Goal: Information Seeking & Learning: Learn about a topic

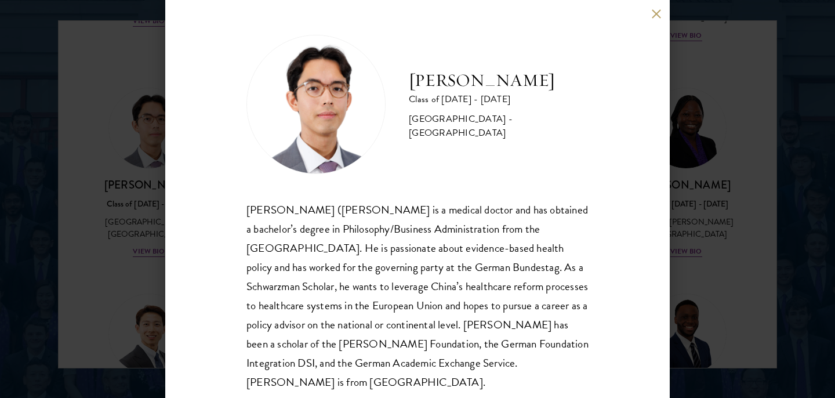
scroll to position [9, 0]
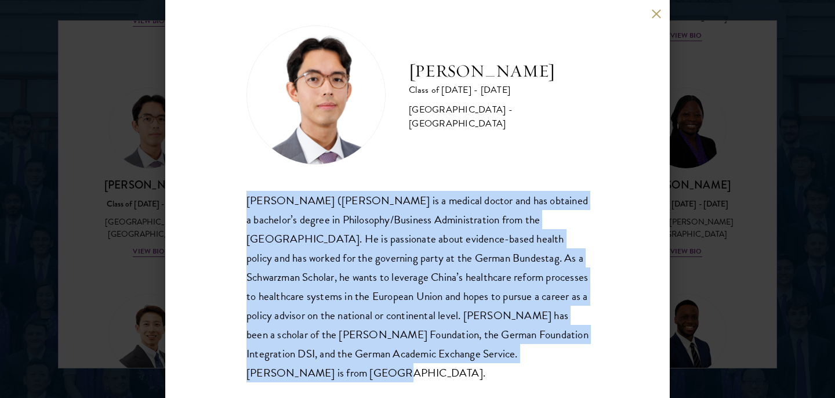
drag, startPoint x: 539, startPoint y: 360, endPoint x: 223, endPoint y: 201, distance: 353.3
click at [223, 201] on div "[PERSON_NAME] Class of [DATE] - [DATE] [GEOGRAPHIC_DATA] - [GEOGRAPHIC_DATA] [P…" at bounding box center [417, 199] width 505 height 398
copy div "[PERSON_NAME] ([PERSON_NAME] is a medical doctor and has obtained a bachelor’s …"
click at [656, 13] on button at bounding box center [656, 14] width 10 height 10
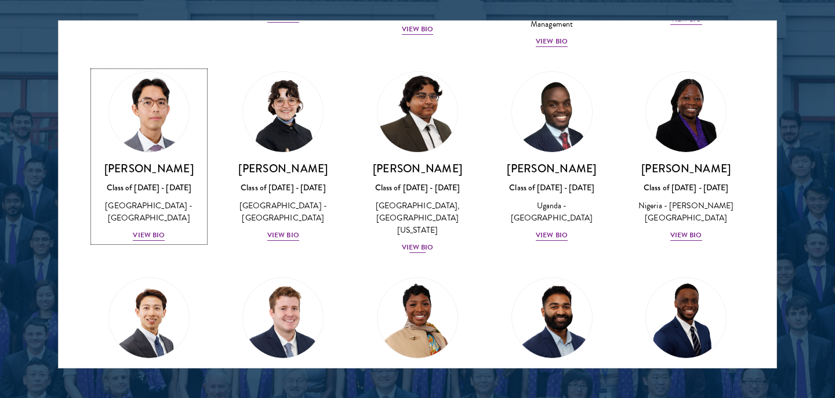
scroll to position [228, 0]
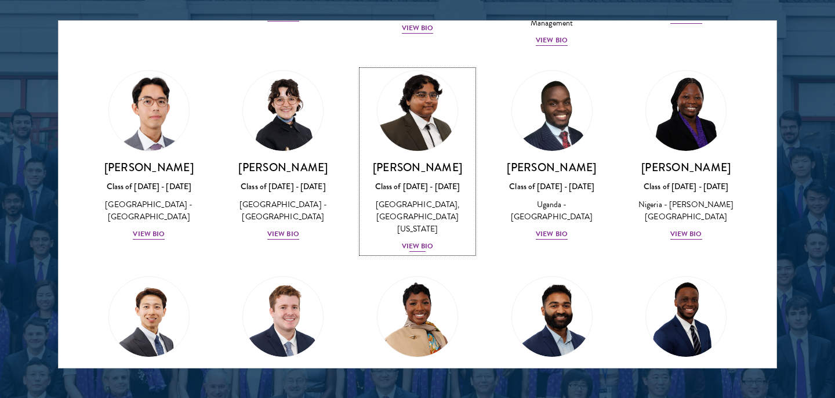
click at [417, 241] on div "View Bio" at bounding box center [418, 246] width 32 height 11
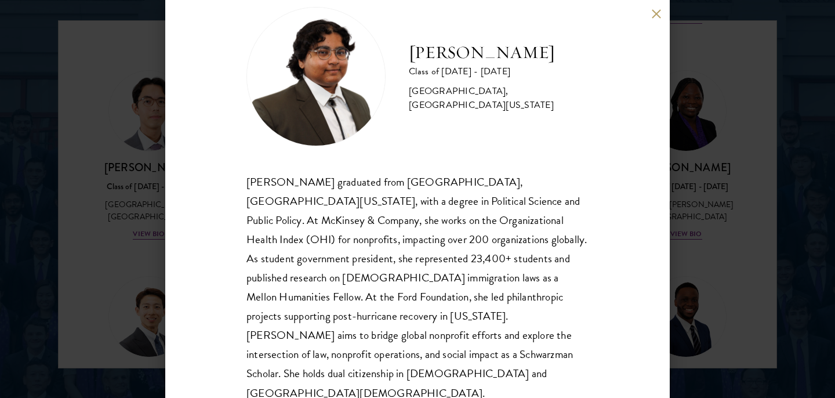
scroll to position [28, 0]
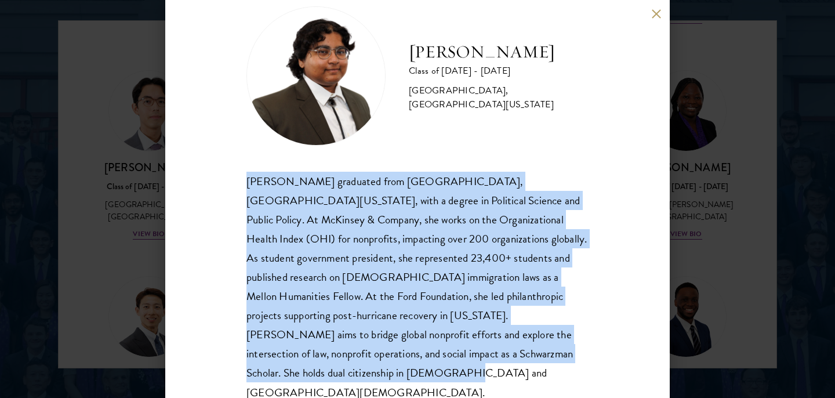
drag, startPoint x: 508, startPoint y: 354, endPoint x: 225, endPoint y: 188, distance: 328.1
click at [225, 188] on div "[PERSON_NAME] Class of [DATE] - [DATE] [GEOGRAPHIC_DATA] - [GEOGRAPHIC_DATA], […" at bounding box center [417, 199] width 505 height 398
copy div "[PERSON_NAME] graduated from [GEOGRAPHIC_DATA], [GEOGRAPHIC_DATA][US_STATE], wi…"
click at [716, 197] on div "[PERSON_NAME] Class of [DATE] - [DATE] [GEOGRAPHIC_DATA] - [GEOGRAPHIC_DATA], […" at bounding box center [417, 199] width 835 height 398
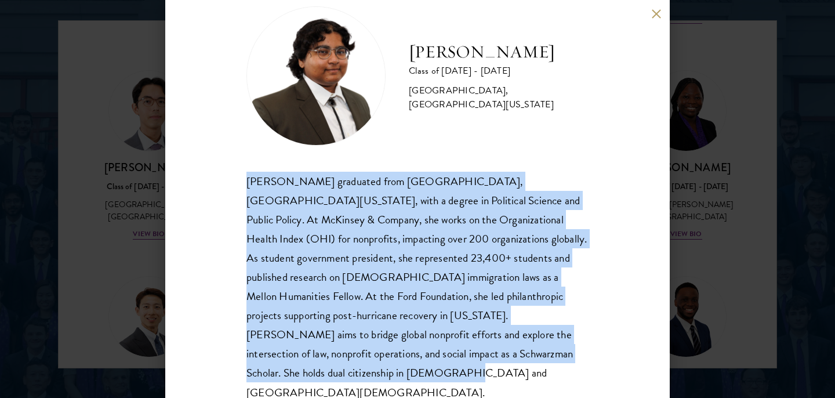
click at [661, 15] on div "Scholar Directory Congratulations and welcome to the Schwarzman Scholars Class …" at bounding box center [417, 73] width 719 height 590
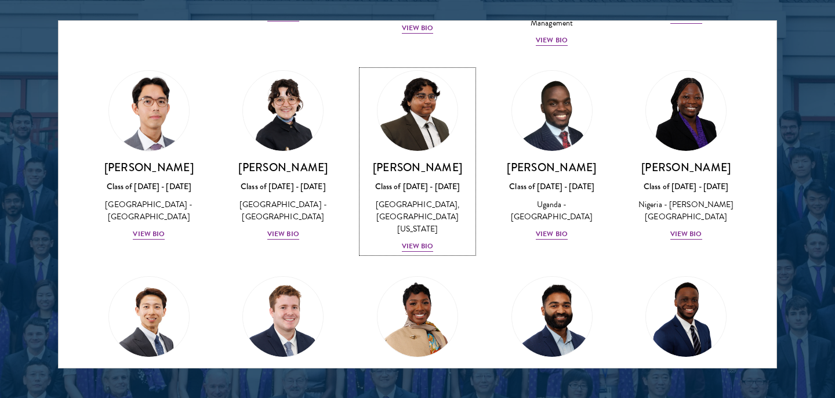
click at [655, 15] on div "Scholar Directory Congratulations and welcome to the Schwarzman Scholars Class …" at bounding box center [417, 73] width 719 height 590
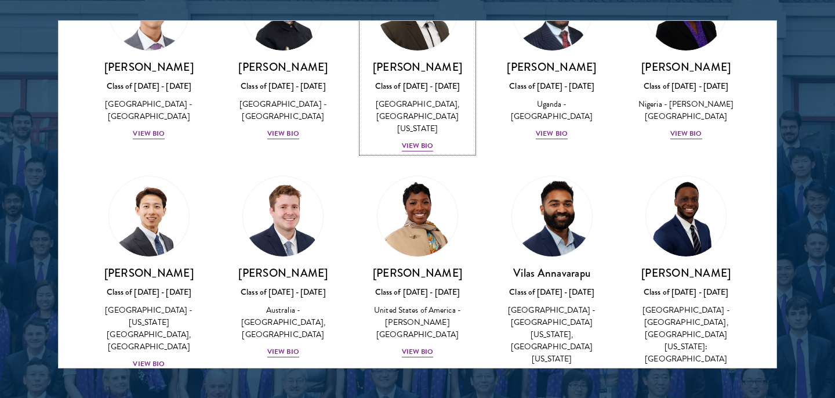
scroll to position [371, 0]
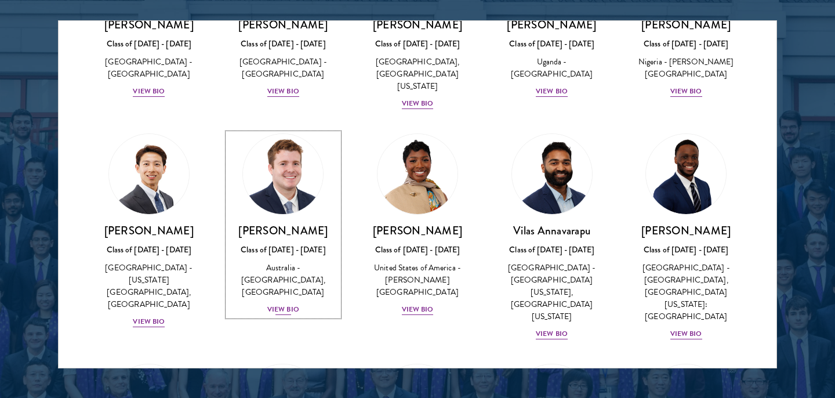
click at [286, 304] on div "View Bio" at bounding box center [283, 309] width 32 height 11
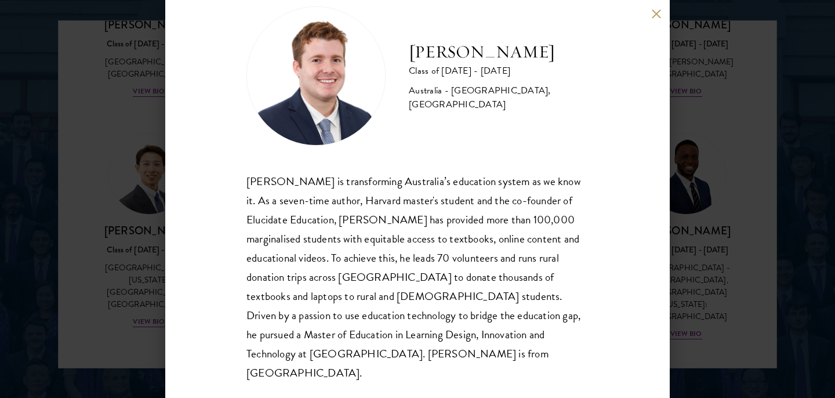
scroll to position [27, 0]
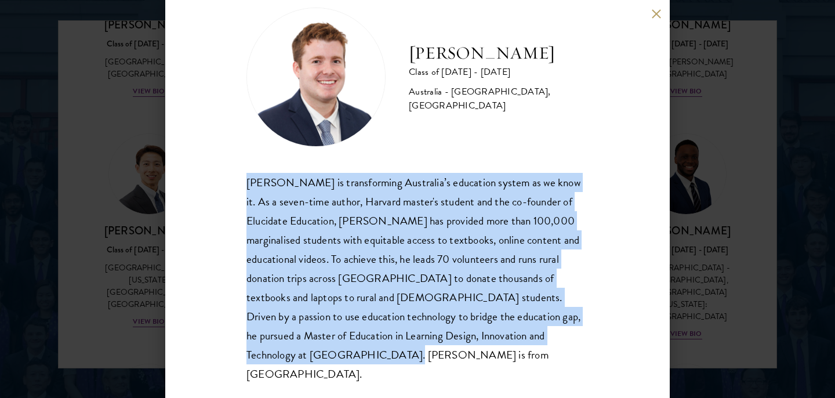
drag, startPoint x: 295, startPoint y: 361, endPoint x: 237, endPoint y: 186, distance: 185.2
click at [237, 186] on div "[PERSON_NAME] Class of [DATE] - [DATE] [GEOGRAPHIC_DATA] - [GEOGRAPHIC_DATA], […" at bounding box center [417, 199] width 505 height 398
copy div "[PERSON_NAME] is transforming Australia’s education system as we know it. As a …"
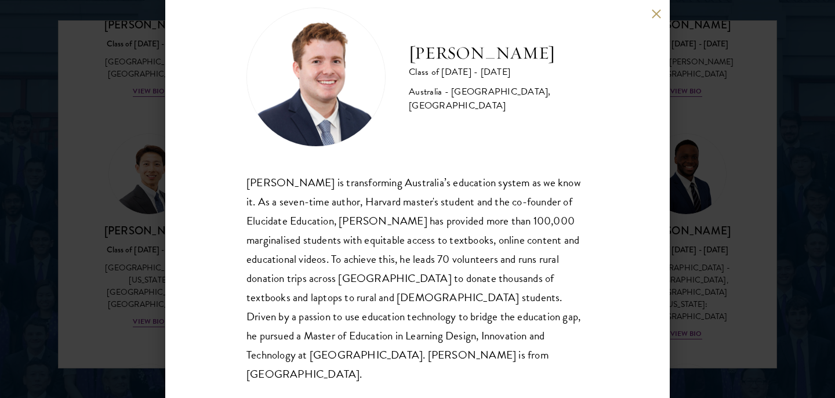
click at [686, 102] on div "[PERSON_NAME] Class of [DATE] - [DATE] [GEOGRAPHIC_DATA] - [GEOGRAPHIC_DATA], […" at bounding box center [417, 199] width 835 height 398
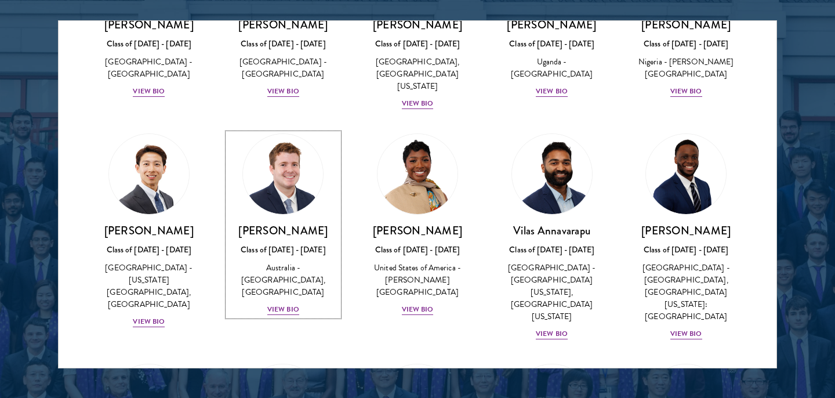
scroll to position [297, 0]
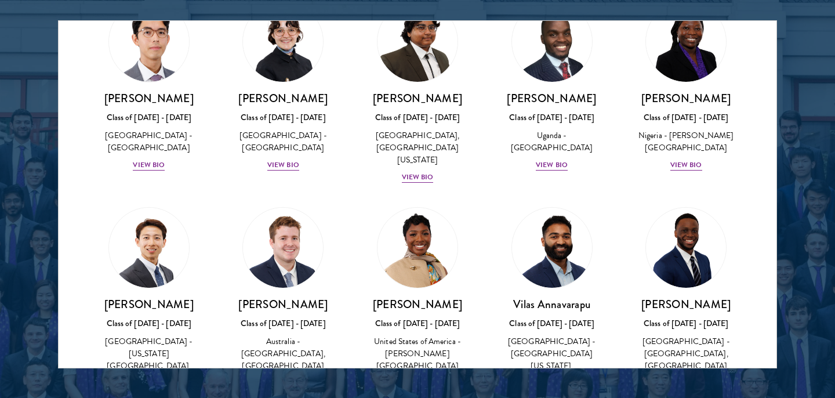
click at [655, 12] on div "Scholar Directory Congratulations and welcome to the Schwarzman Scholars Class …" at bounding box center [417, 73] width 719 height 590
